Goal: Task Accomplishment & Management: Manage account settings

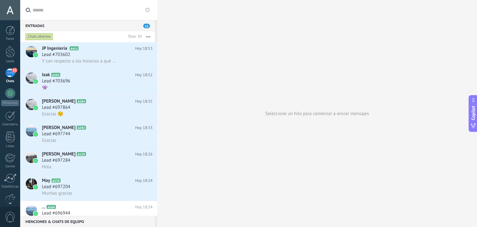
click at [151, 36] on button "button" at bounding box center [148, 36] width 13 height 11
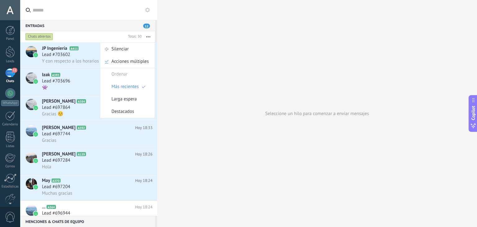
click at [41, 89] on div at bounding box center [31, 82] width 22 height 26
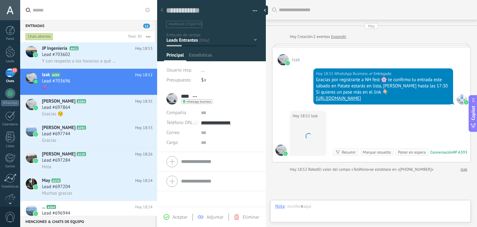
scroll to position [60, 0]
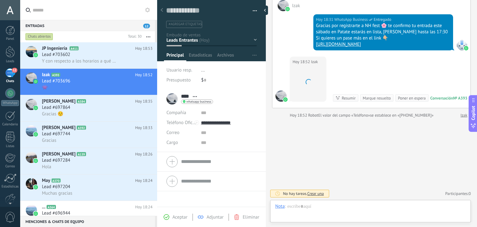
click at [80, 8] on input "text" at bounding box center [93, 10] width 120 height 20
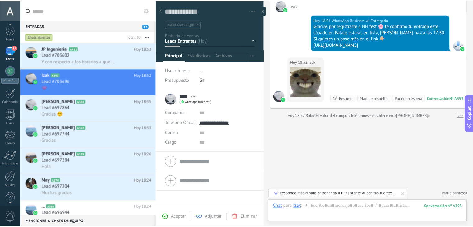
scroll to position [0, 0]
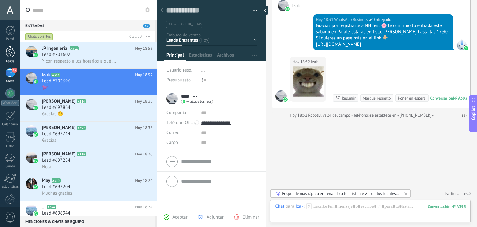
click at [9, 47] on div at bounding box center [10, 51] width 9 height 11
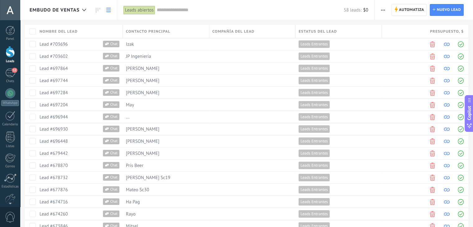
scroll to position [31, 0]
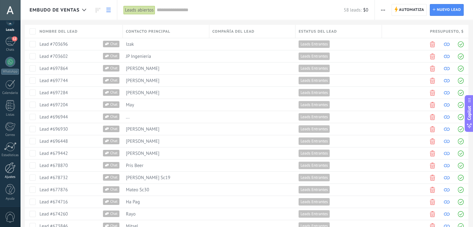
click at [10, 174] on link "Ajustes" at bounding box center [10, 170] width 20 height 17
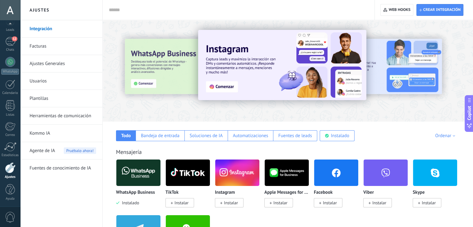
click at [59, 44] on link "Facturas" at bounding box center [63, 46] width 67 height 17
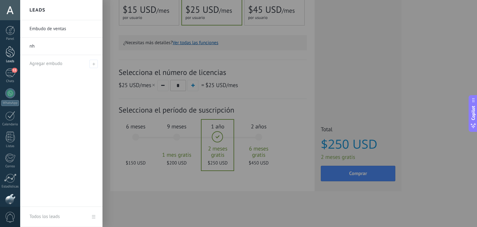
click at [9, 49] on div at bounding box center [10, 51] width 9 height 11
